Goal: Transaction & Acquisition: Register for event/course

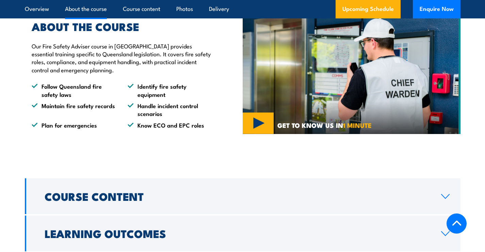
scroll to position [545, 0]
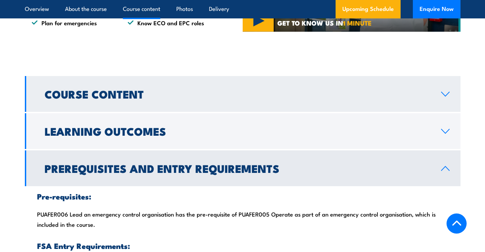
click at [451, 92] on link "Course Content" at bounding box center [243, 94] width 436 height 36
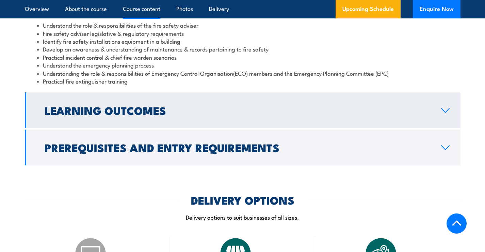
scroll to position [647, 0]
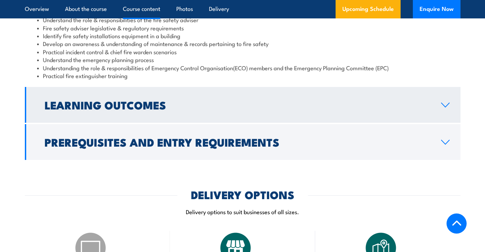
click at [444, 105] on icon at bounding box center [446, 105] width 8 height 4
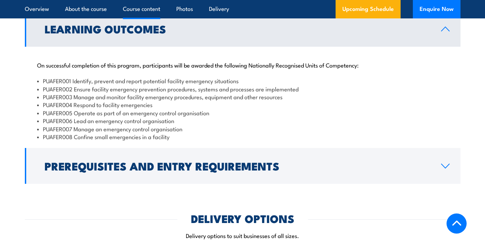
scroll to position [749, 0]
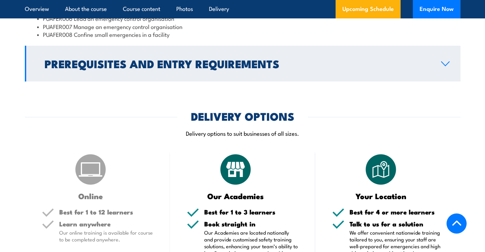
click at [447, 64] on icon at bounding box center [446, 64] width 8 height 4
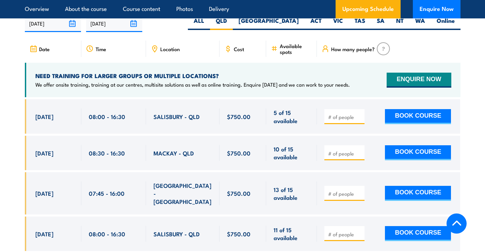
scroll to position [1183, 0]
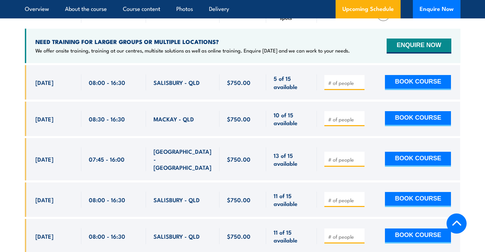
click at [332, 79] on input "number" at bounding box center [345, 82] width 34 height 7
type input "1"
click at [413, 75] on button "BOOK COURSE" at bounding box center [418, 82] width 66 height 15
